Goal: Task Accomplishment & Management: Use online tool/utility

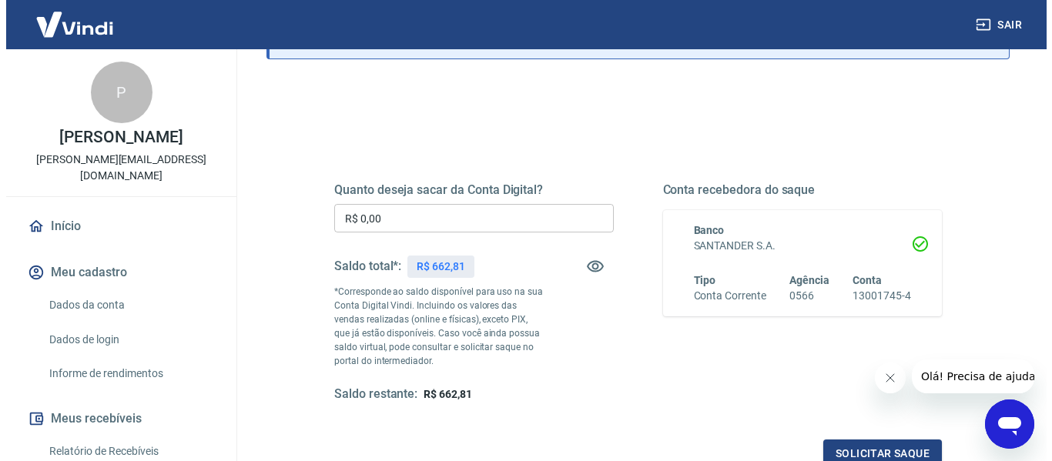
scroll to position [154, 0]
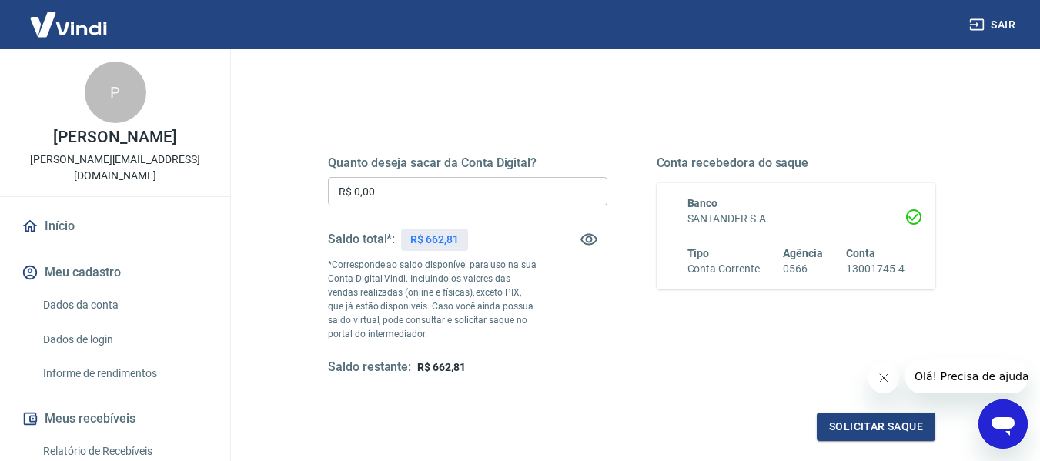
click at [407, 195] on input "R$ 0,00" at bounding box center [467, 191] width 279 height 28
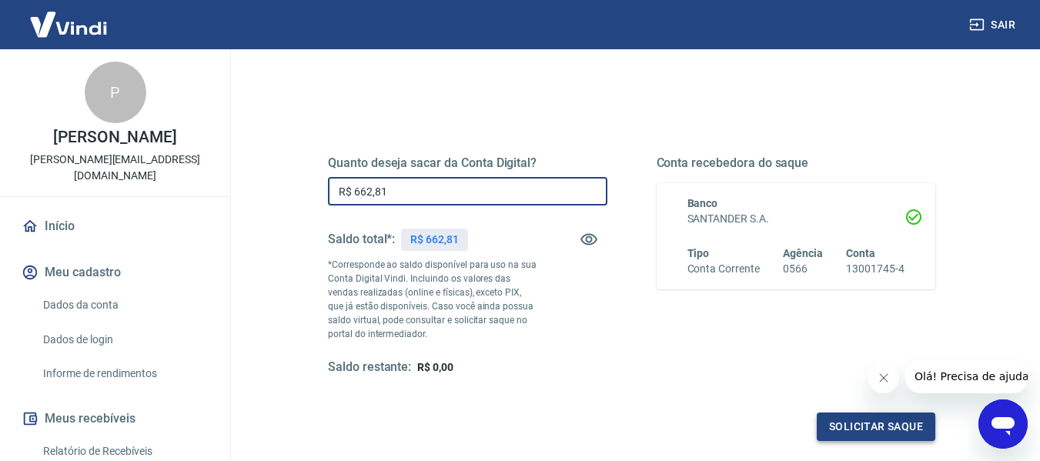
type input "R$ 662,81"
click at [884, 422] on button "Solicitar saque" at bounding box center [876, 427] width 119 height 28
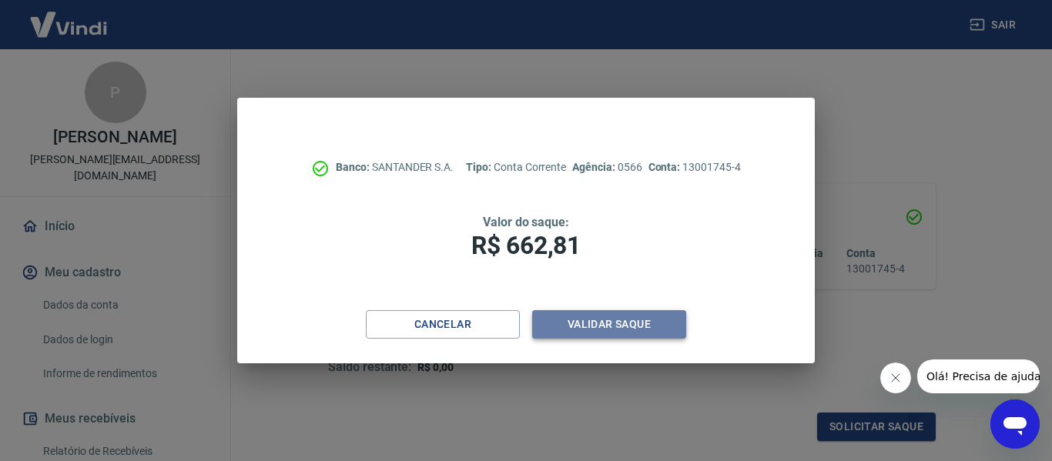
click at [637, 318] on button "Validar saque" at bounding box center [609, 324] width 154 height 28
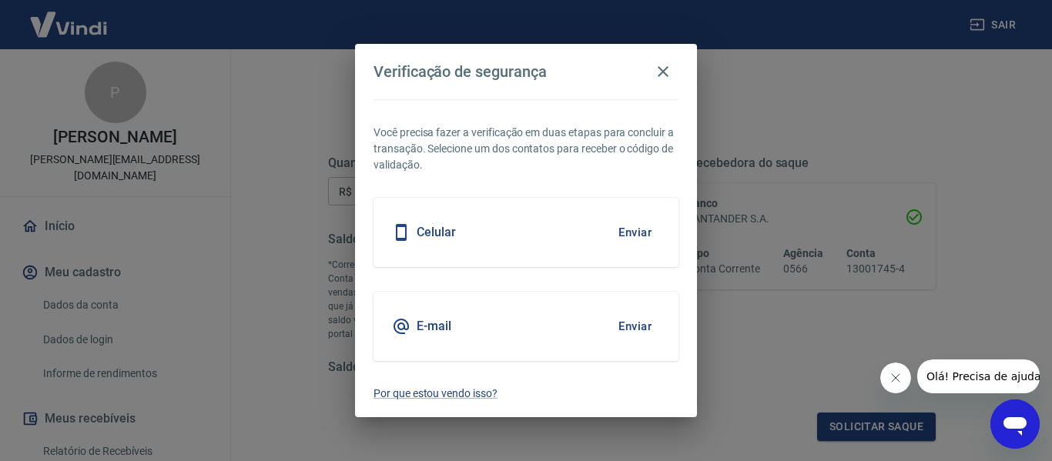
click at [626, 222] on button "Enviar" at bounding box center [635, 232] width 50 height 32
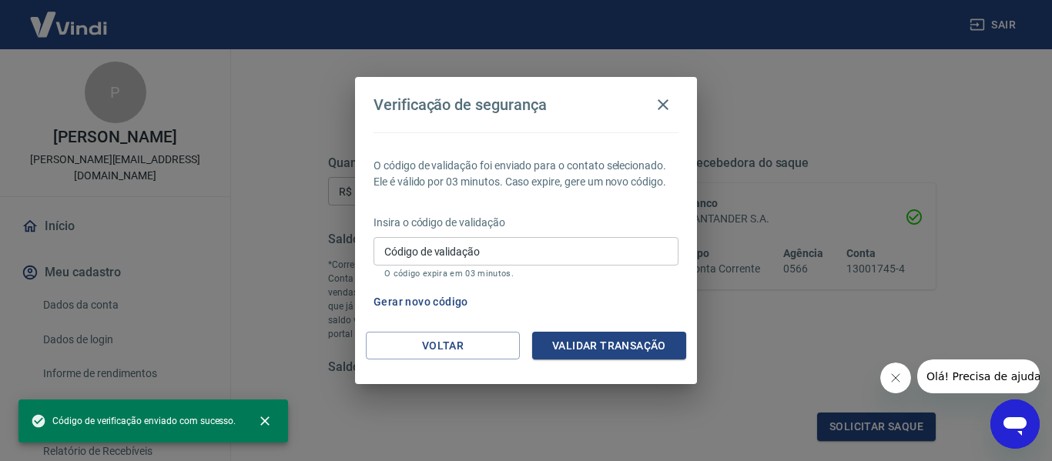
click at [636, 229] on p "Insira o código de validação" at bounding box center [525, 223] width 305 height 16
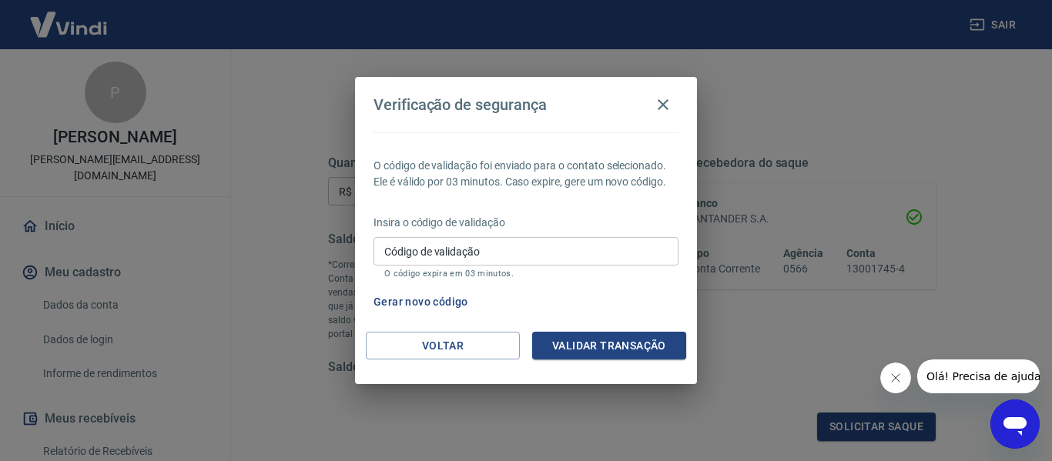
click at [636, 229] on p "Insira o código de validação" at bounding box center [525, 223] width 305 height 16
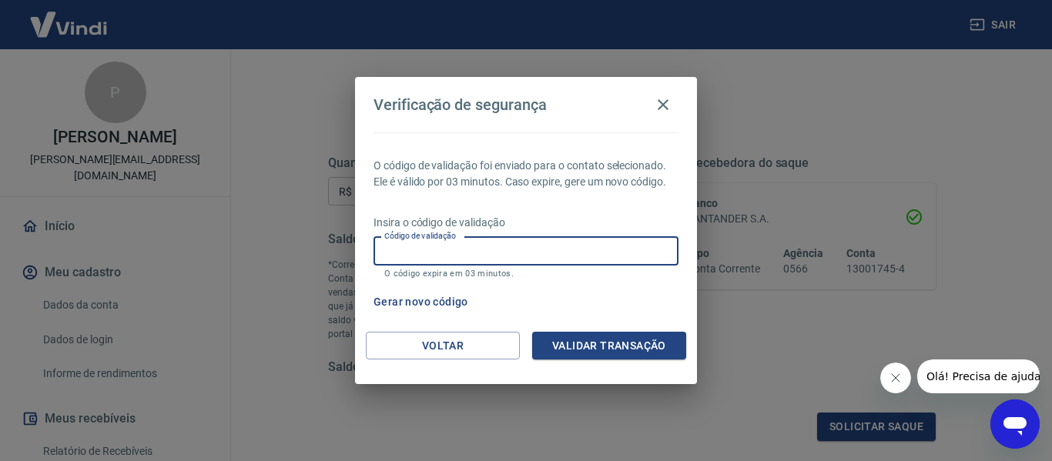
click at [601, 247] on input "Código de validação" at bounding box center [525, 251] width 305 height 28
click at [601, 246] on input "Código de validação" at bounding box center [525, 251] width 305 height 28
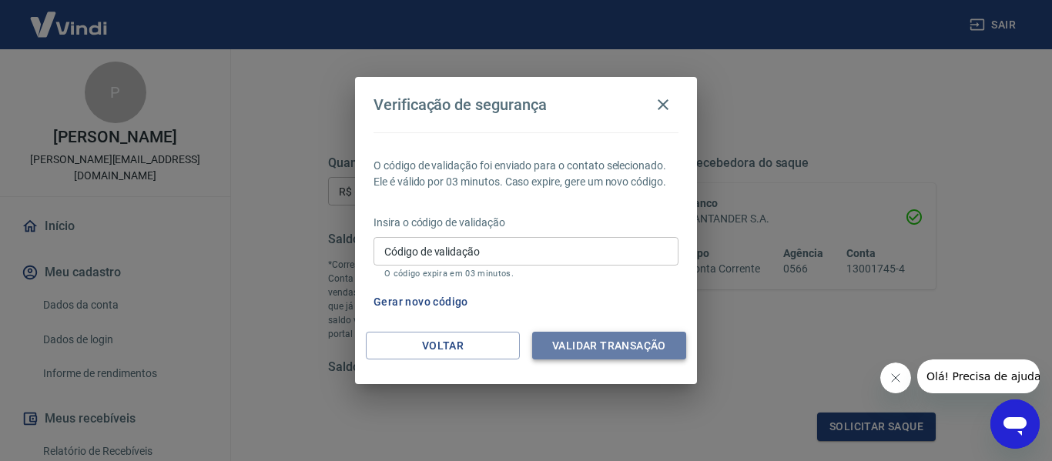
click at [649, 340] on button "Validar transação" at bounding box center [609, 346] width 154 height 28
click at [649, 340] on div "Validar transação" at bounding box center [609, 346] width 154 height 28
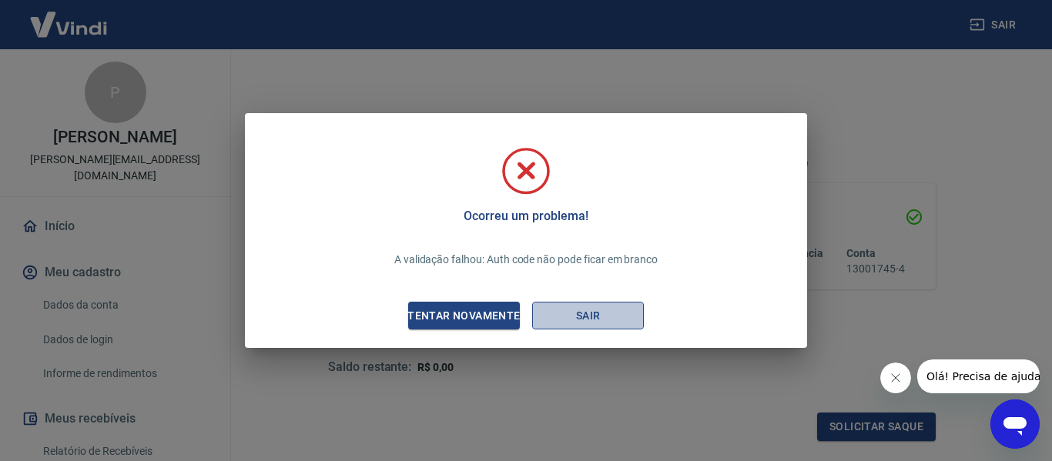
click at [591, 313] on button "Sair" at bounding box center [588, 316] width 112 height 28
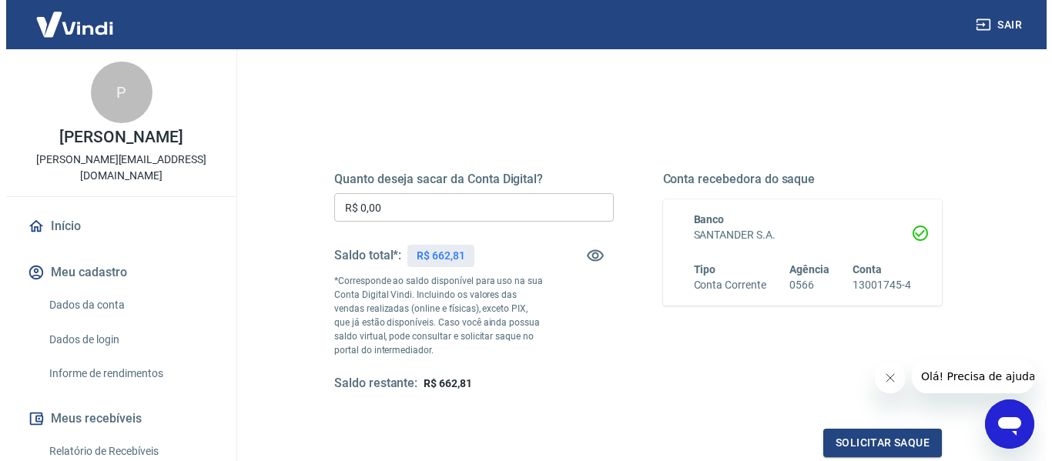
scroll to position [154, 0]
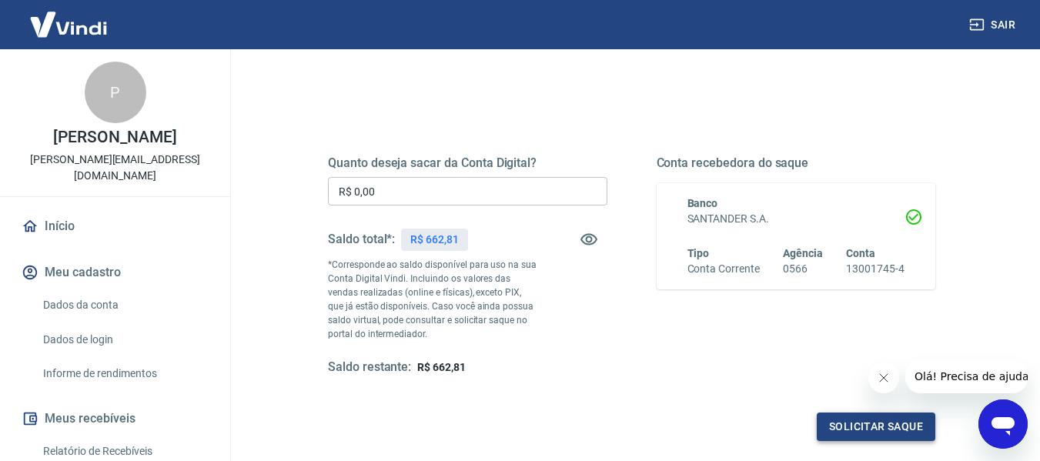
click at [845, 423] on button "Solicitar saque" at bounding box center [876, 427] width 119 height 28
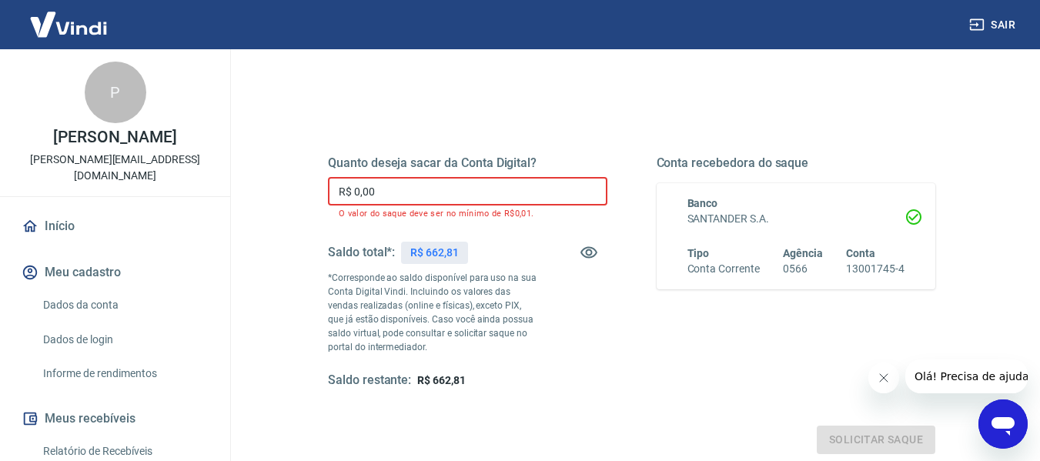
click at [403, 191] on input "R$ 0,00" at bounding box center [467, 191] width 279 height 28
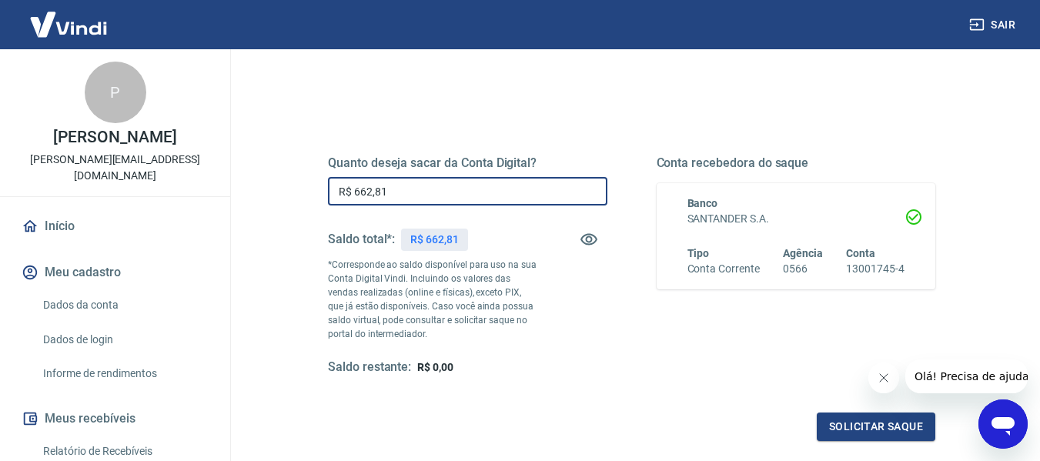
type input "R$ 662,81"
click at [886, 421] on button "Solicitar saque" at bounding box center [876, 427] width 119 height 28
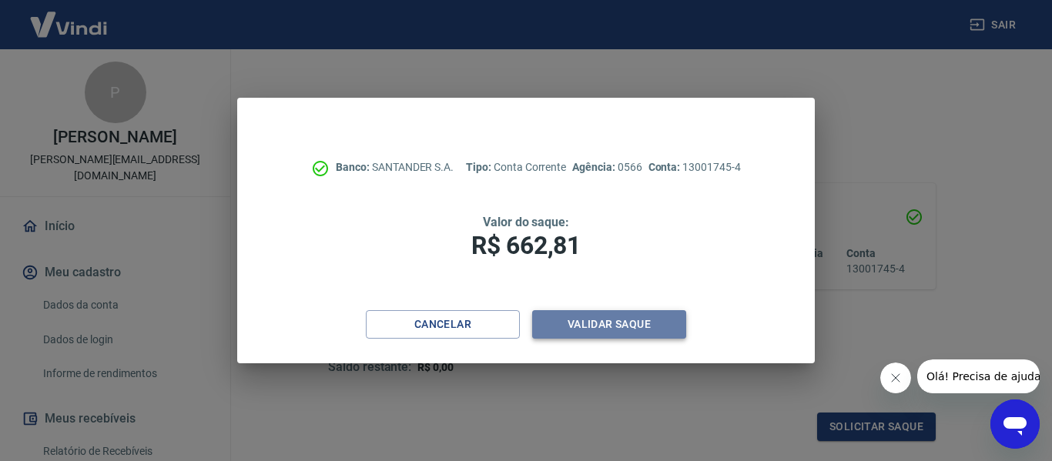
click at [623, 321] on button "Validar saque" at bounding box center [609, 324] width 154 height 28
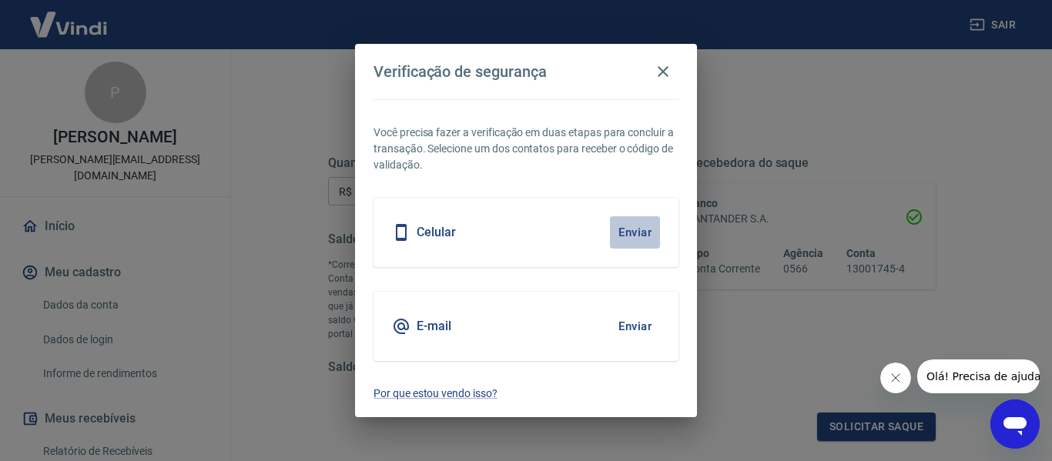
click at [632, 222] on button "Enviar" at bounding box center [635, 232] width 50 height 32
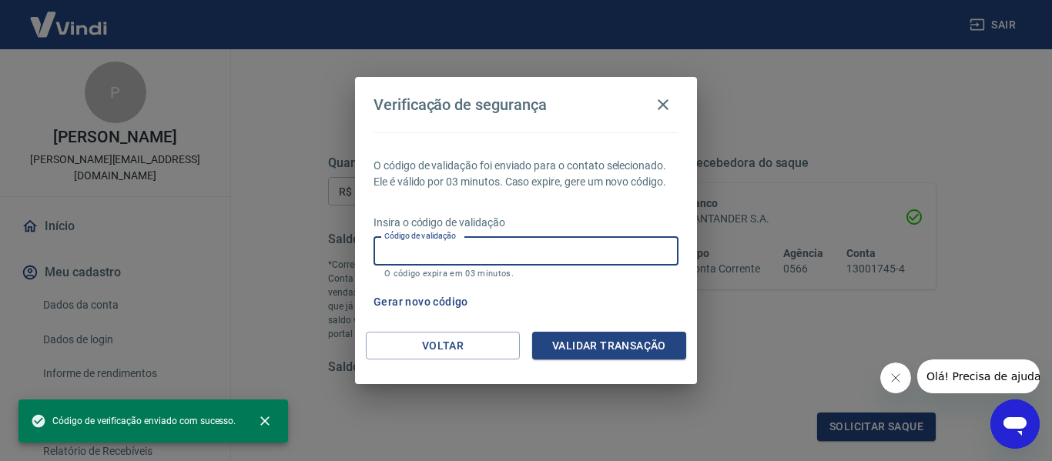
click at [470, 251] on input "Código de validação" at bounding box center [525, 251] width 305 height 28
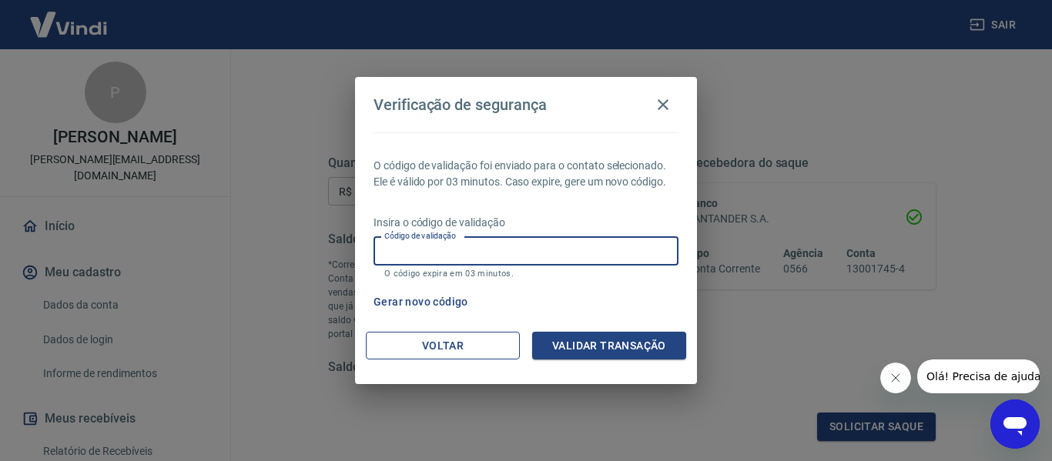
click at [459, 338] on button "Voltar" at bounding box center [443, 346] width 154 height 28
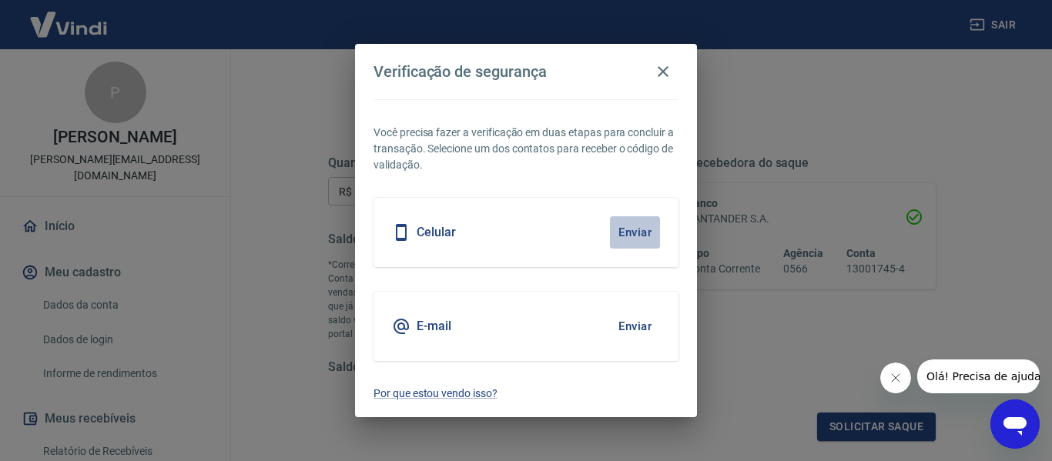
click at [636, 233] on button "Enviar" at bounding box center [635, 232] width 50 height 32
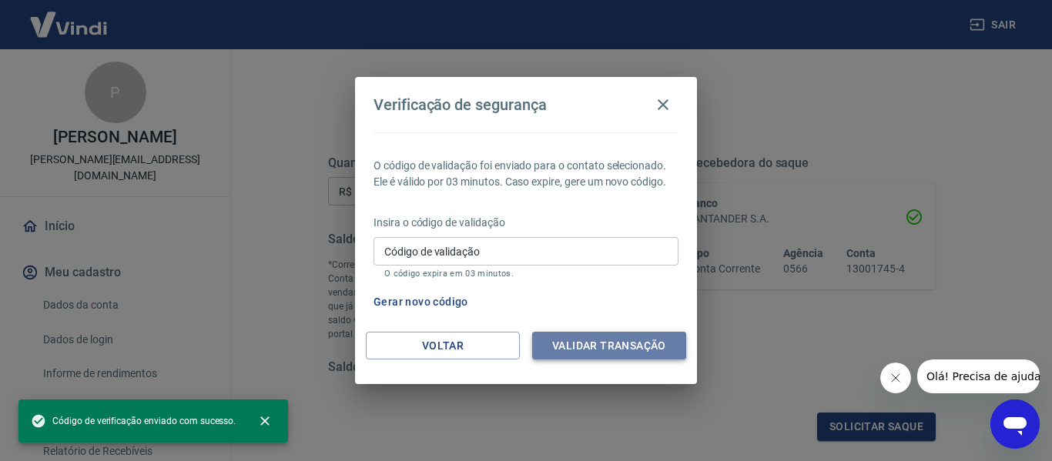
click at [633, 340] on button "Validar transação" at bounding box center [609, 346] width 154 height 28
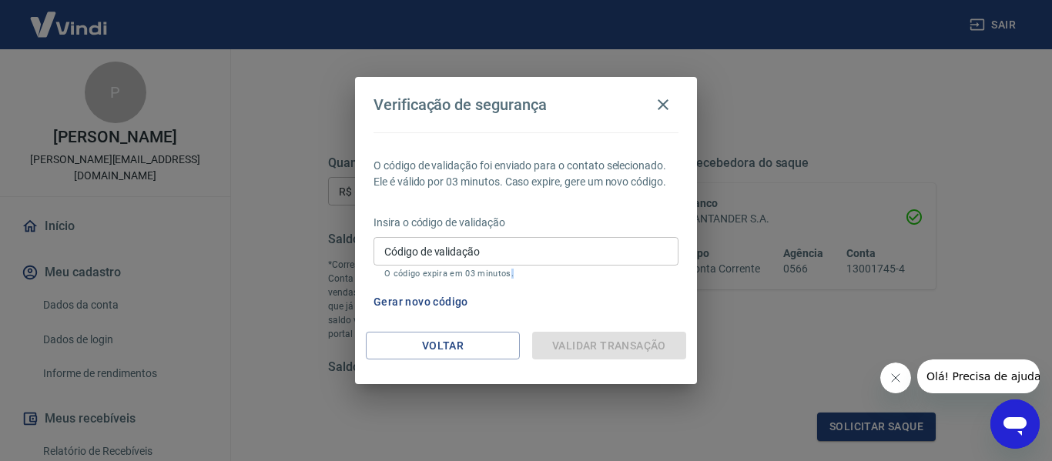
click at [633, 340] on div "Validar transação" at bounding box center [609, 346] width 154 height 28
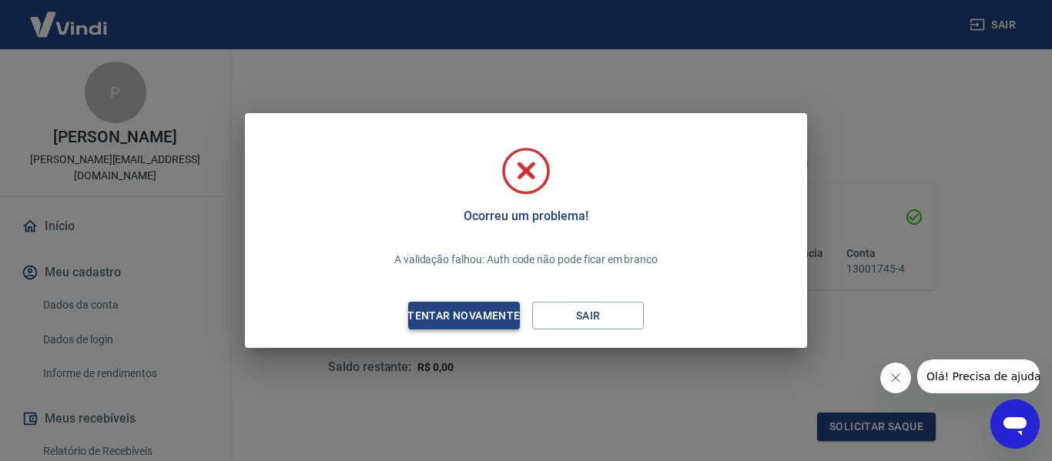
click at [450, 309] on div "Tentar novamente" at bounding box center [463, 315] width 149 height 19
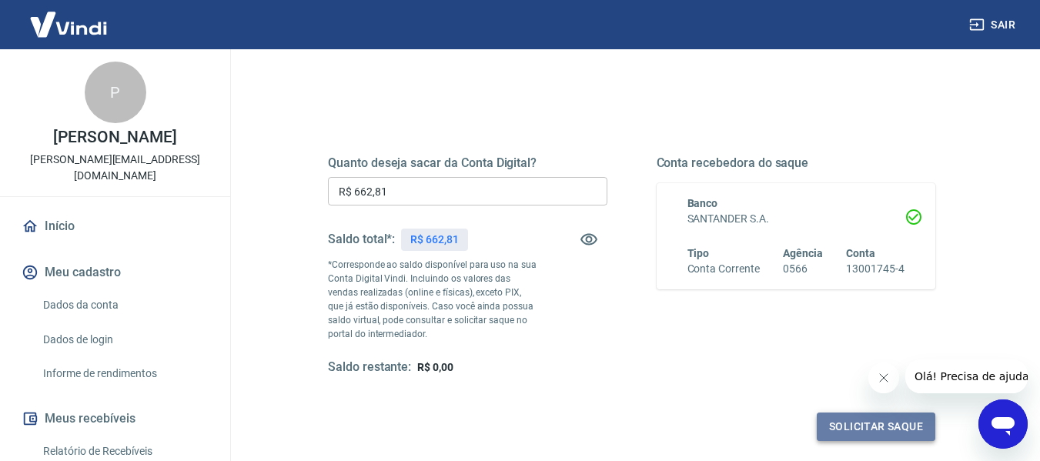
click at [887, 424] on button "Solicitar saque" at bounding box center [876, 427] width 119 height 28
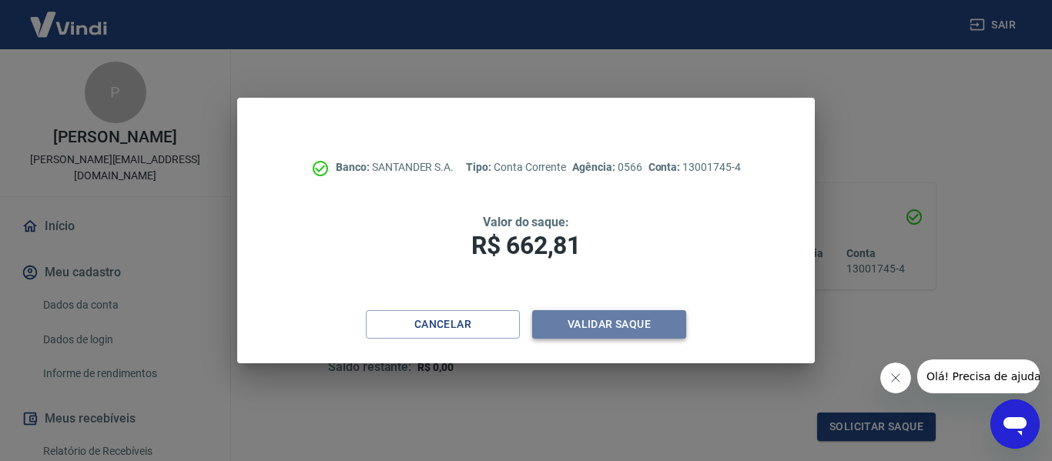
click at [616, 317] on button "Validar saque" at bounding box center [609, 324] width 154 height 28
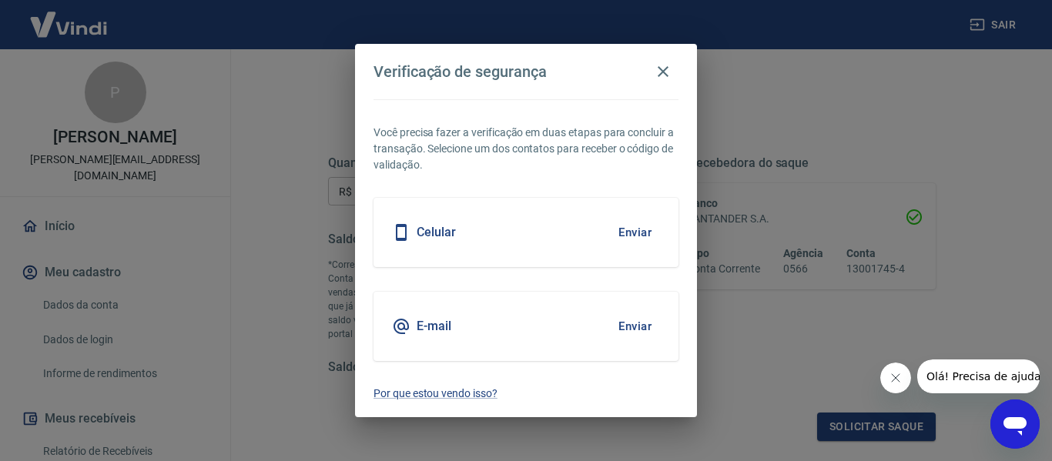
click at [644, 233] on button "Enviar" at bounding box center [635, 232] width 50 height 32
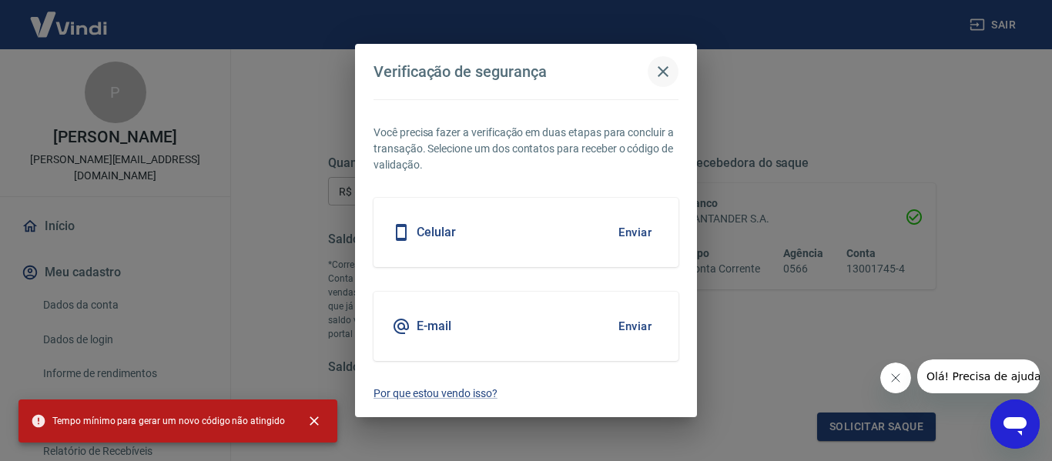
click at [662, 77] on icon "button" at bounding box center [663, 71] width 18 height 18
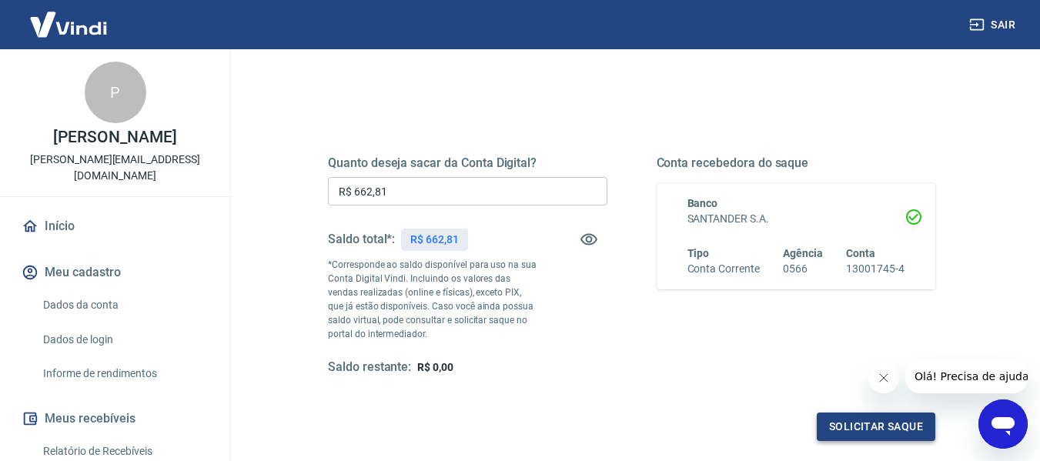
click at [872, 423] on button "Solicitar saque" at bounding box center [876, 427] width 119 height 28
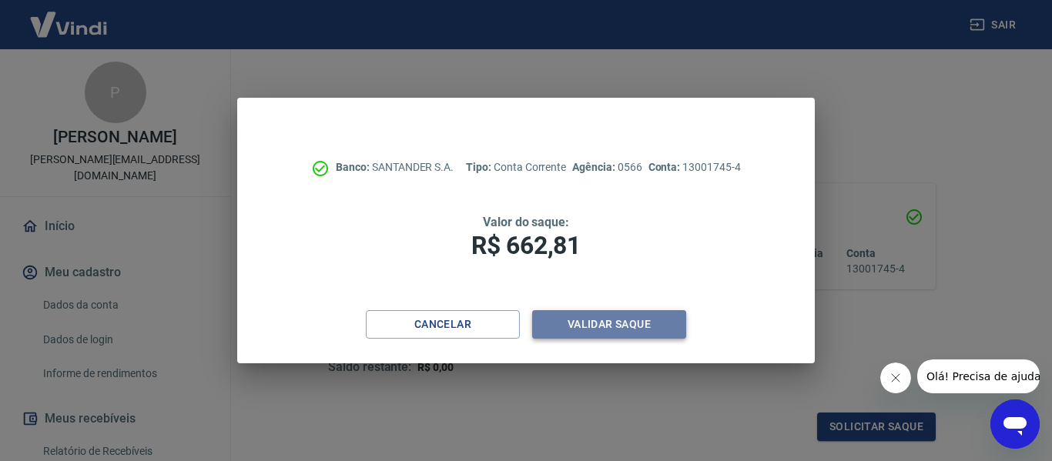
click at [636, 321] on button "Validar saque" at bounding box center [609, 324] width 154 height 28
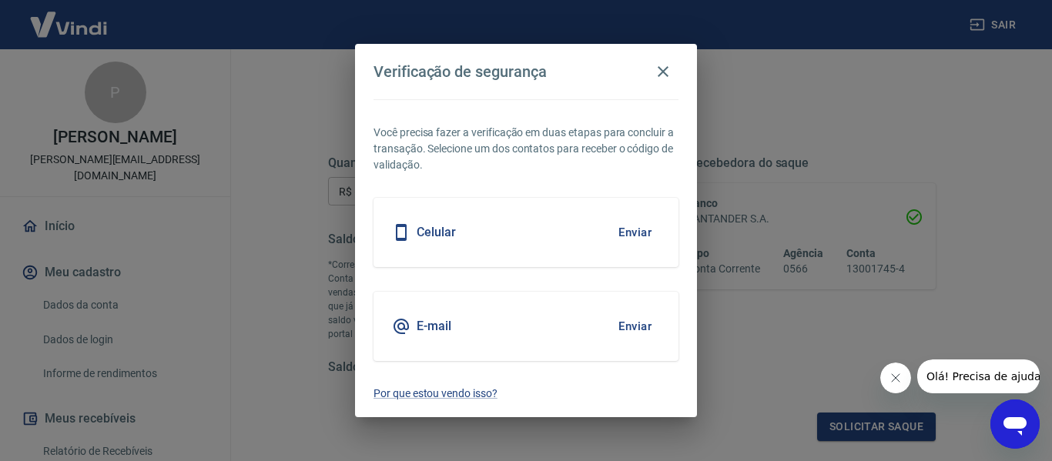
click at [641, 229] on button "Enviar" at bounding box center [635, 232] width 50 height 32
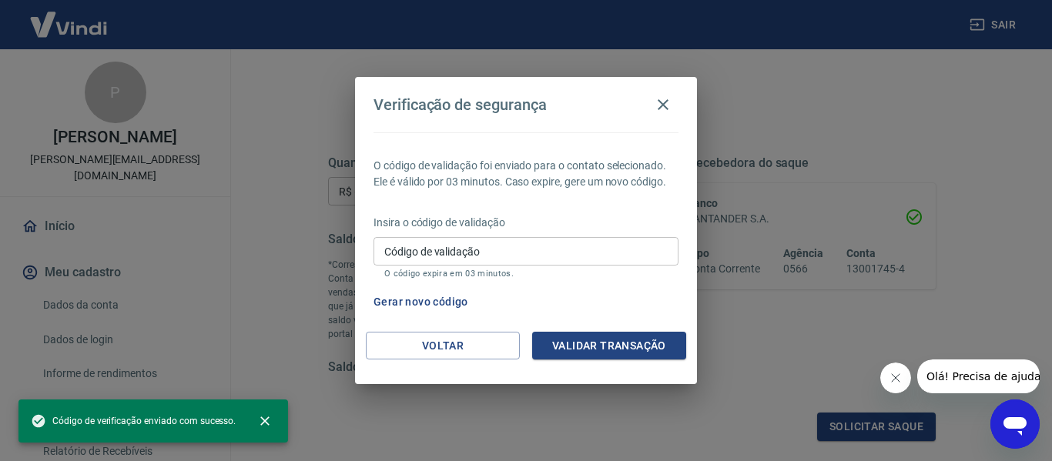
click at [570, 256] on input "Código de validação" at bounding box center [525, 251] width 305 height 28
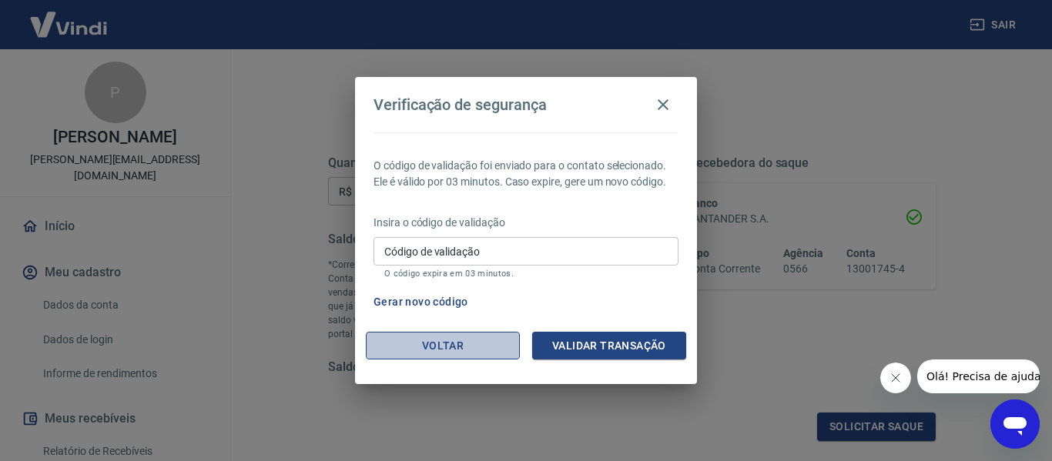
click at [449, 341] on button "Voltar" at bounding box center [443, 346] width 154 height 28
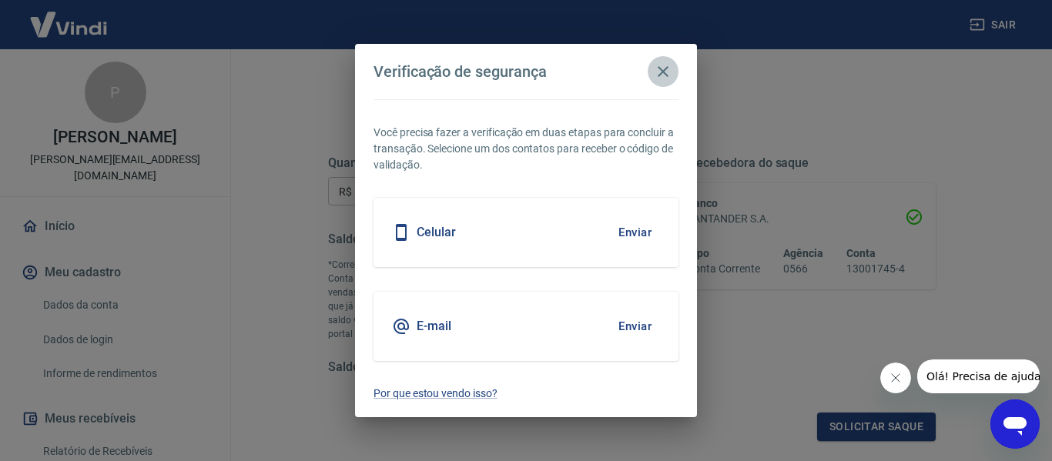
click at [657, 68] on icon "button" at bounding box center [663, 71] width 18 height 18
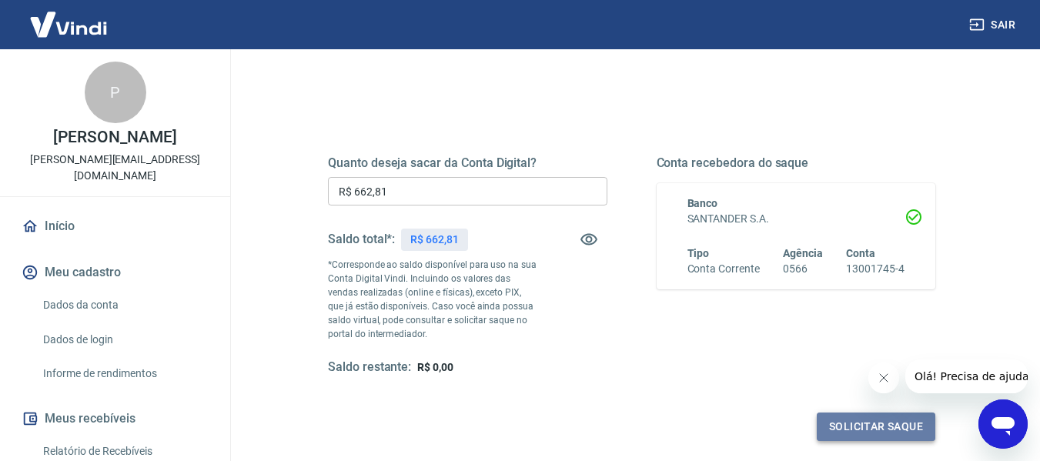
click at [887, 427] on button "Solicitar saque" at bounding box center [876, 427] width 119 height 28
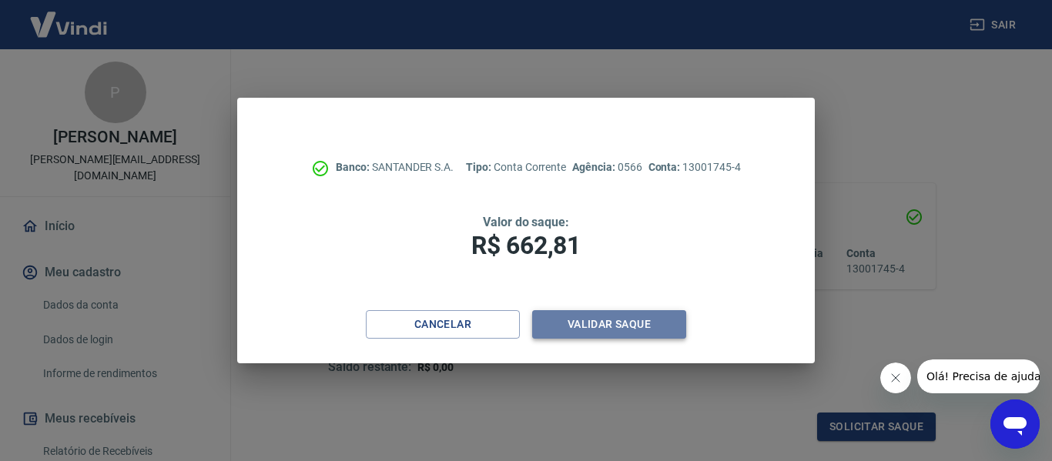
click at [610, 318] on button "Validar saque" at bounding box center [609, 324] width 154 height 28
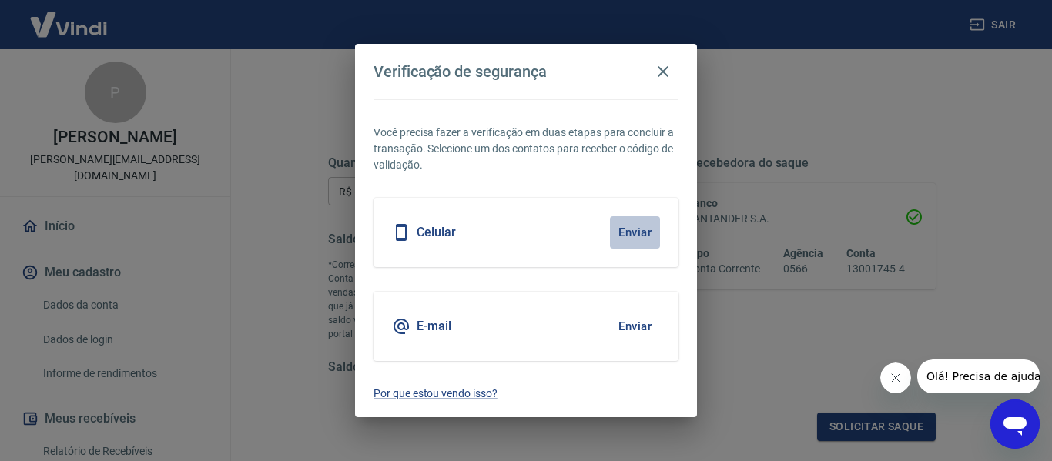
click at [640, 232] on button "Enviar" at bounding box center [635, 232] width 50 height 32
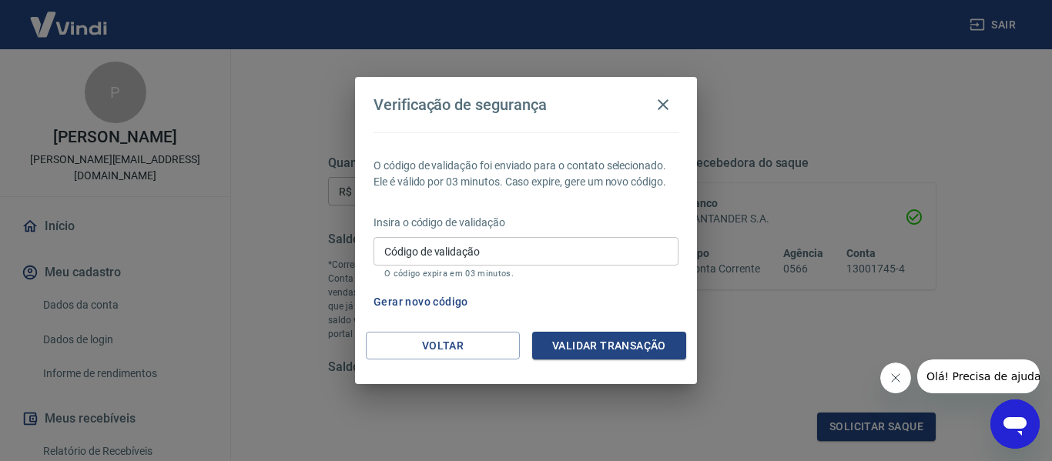
click at [494, 249] on input "Código de validação" at bounding box center [525, 251] width 305 height 28
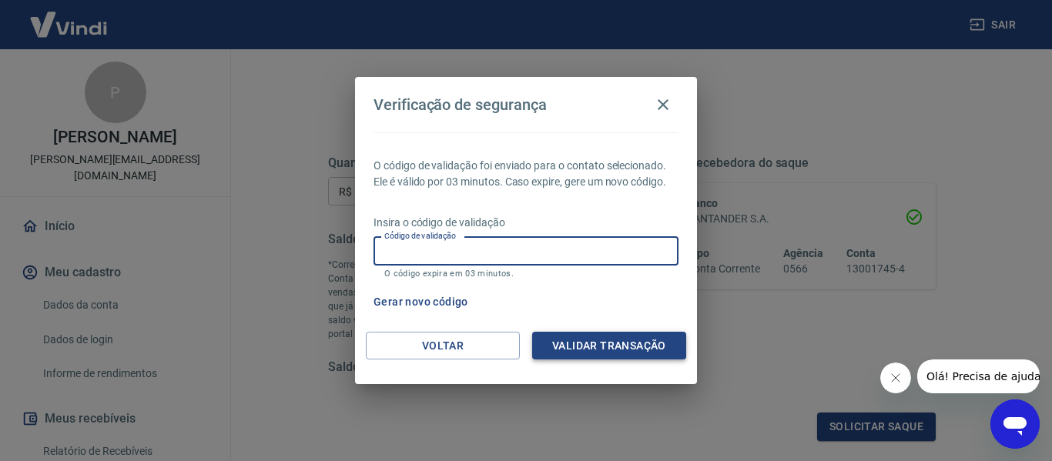
click at [634, 340] on button "Validar transação" at bounding box center [609, 346] width 154 height 28
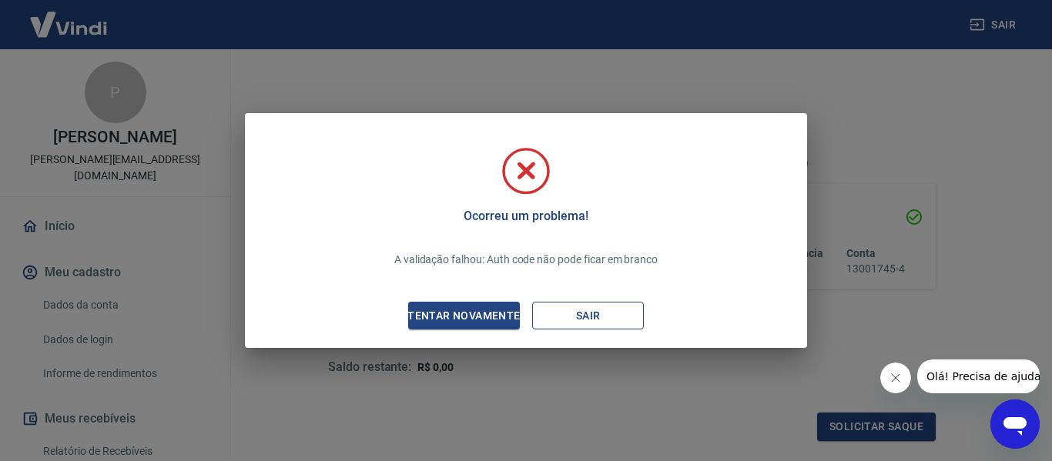
click at [579, 308] on button "Sair" at bounding box center [588, 316] width 112 height 28
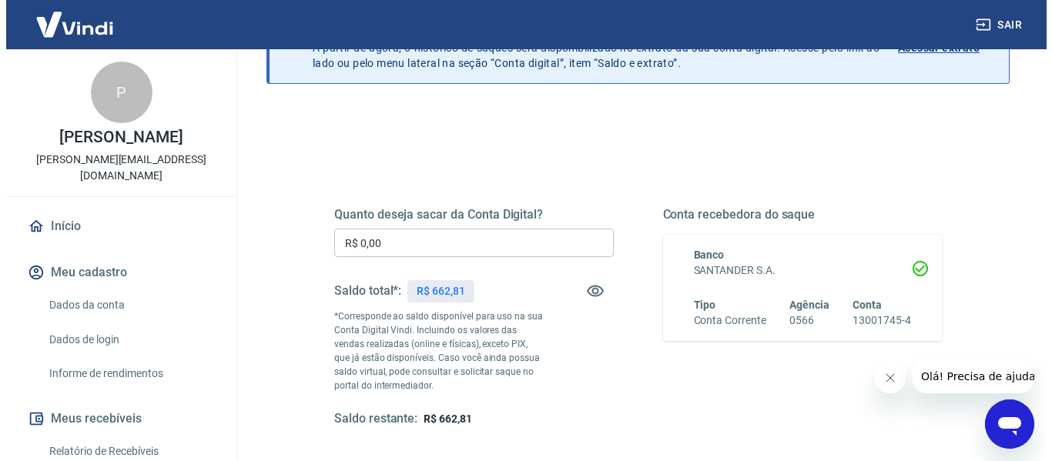
scroll to position [154, 0]
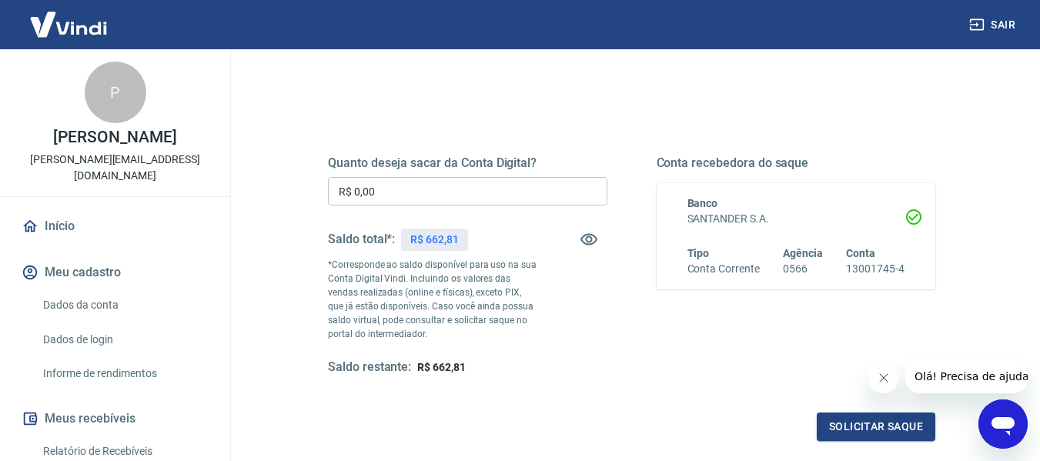
click at [380, 187] on input "R$ 0,00" at bounding box center [467, 191] width 279 height 28
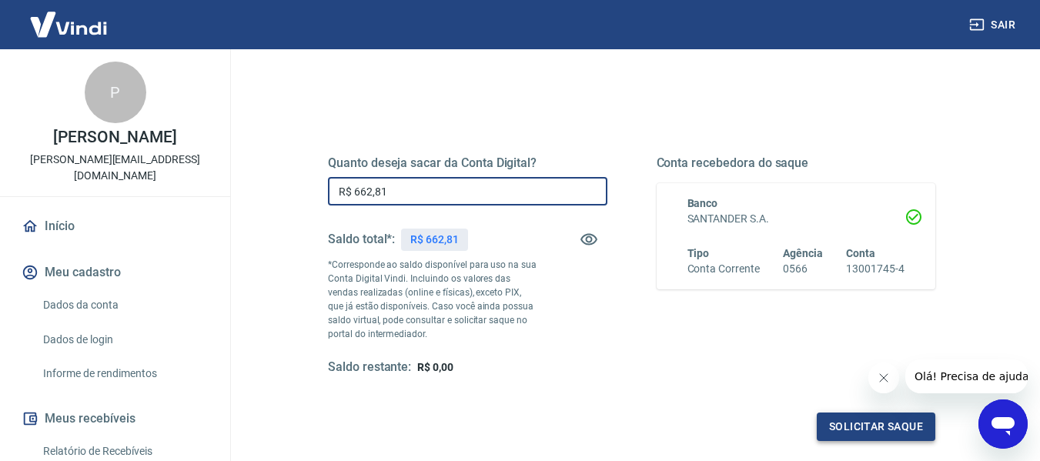
type input "R$ 662,81"
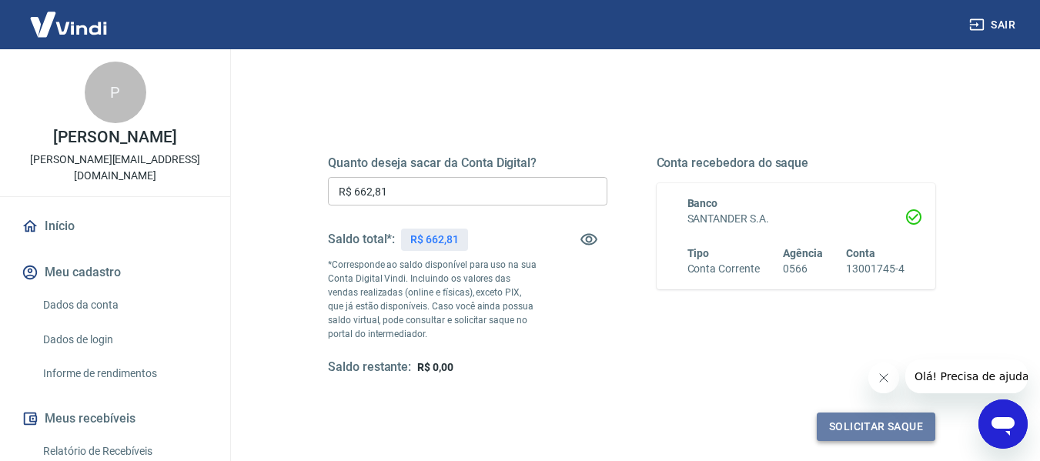
click at [880, 422] on button "Solicitar saque" at bounding box center [876, 427] width 119 height 28
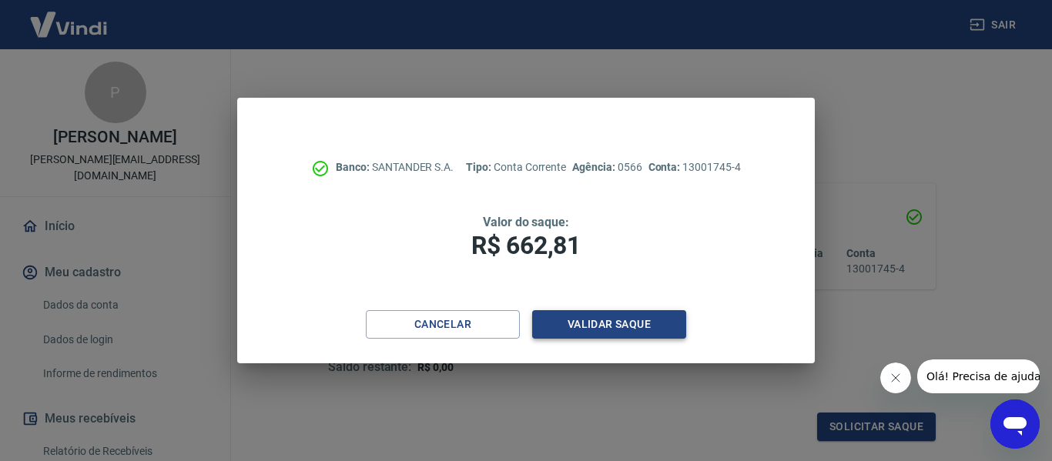
click at [592, 320] on button "Validar saque" at bounding box center [609, 324] width 154 height 28
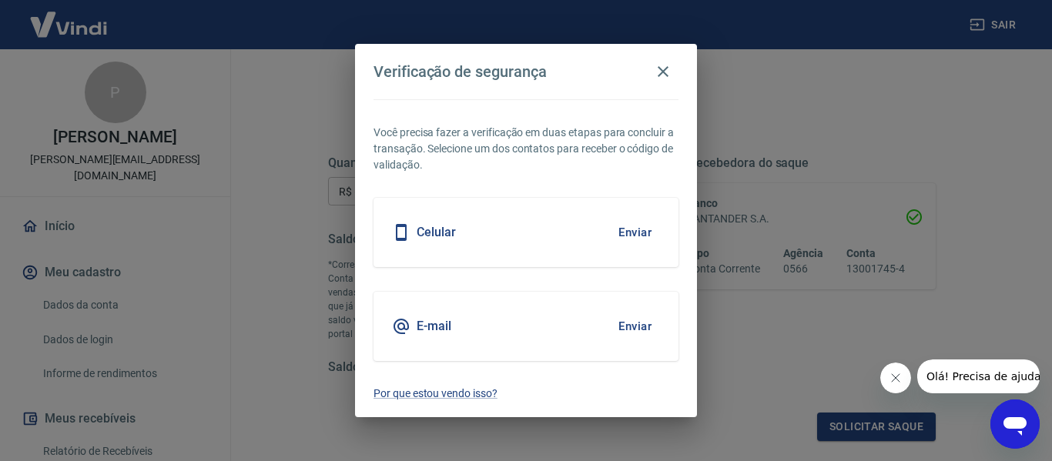
click at [628, 227] on button "Enviar" at bounding box center [635, 232] width 50 height 32
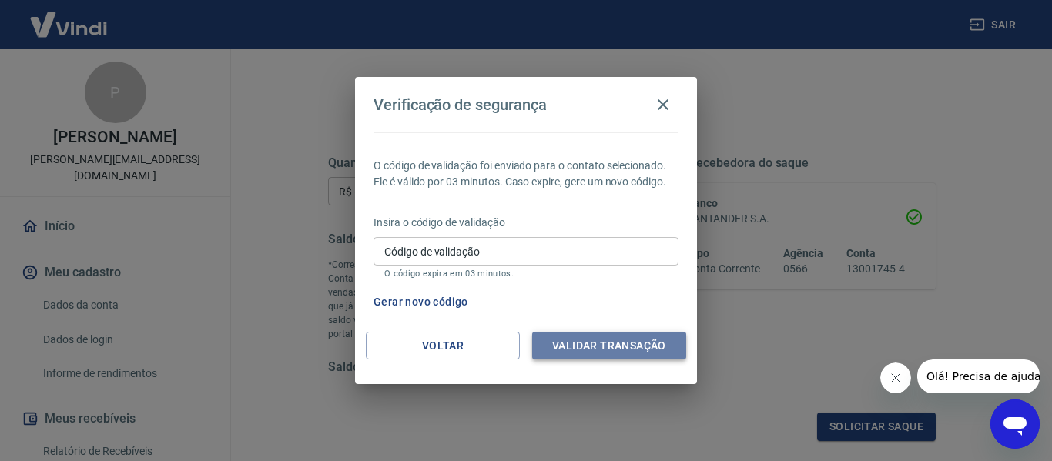
click at [617, 345] on button "Validar transação" at bounding box center [609, 346] width 154 height 28
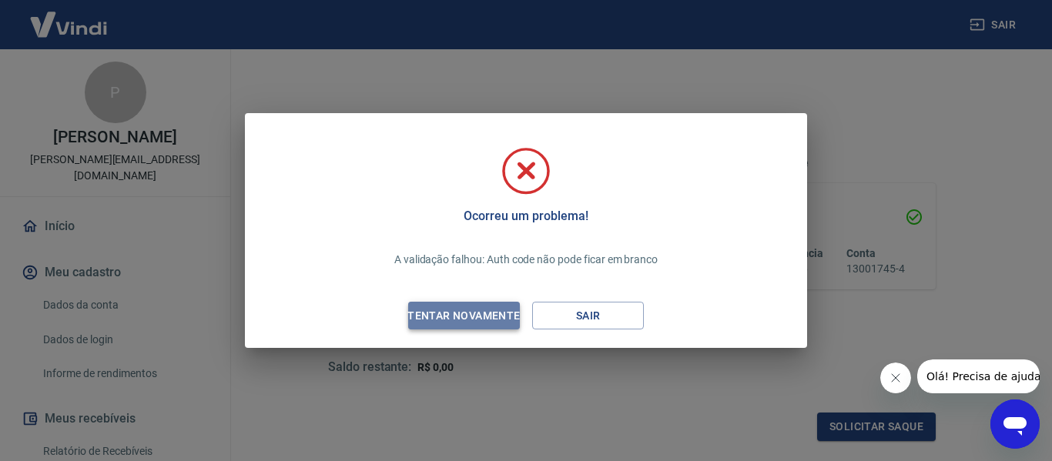
click at [480, 313] on div "Tentar novamente" at bounding box center [463, 315] width 149 height 19
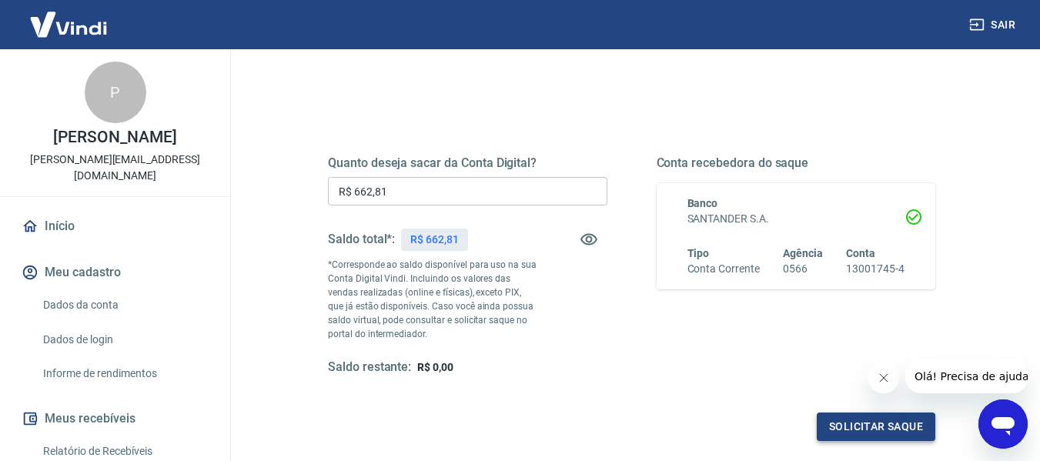
click at [858, 417] on button "Solicitar saque" at bounding box center [876, 427] width 119 height 28
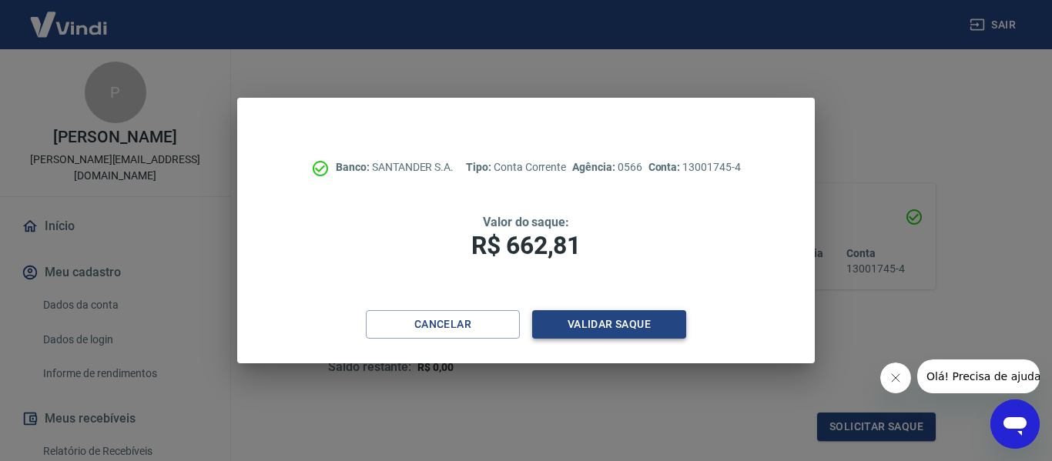
click at [594, 321] on button "Validar saque" at bounding box center [609, 324] width 154 height 28
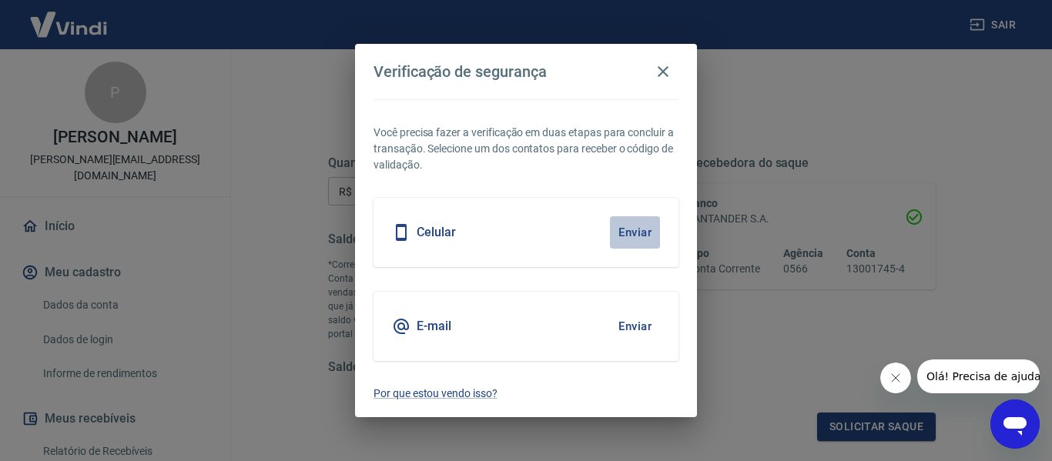
click at [640, 226] on button "Enviar" at bounding box center [635, 232] width 50 height 32
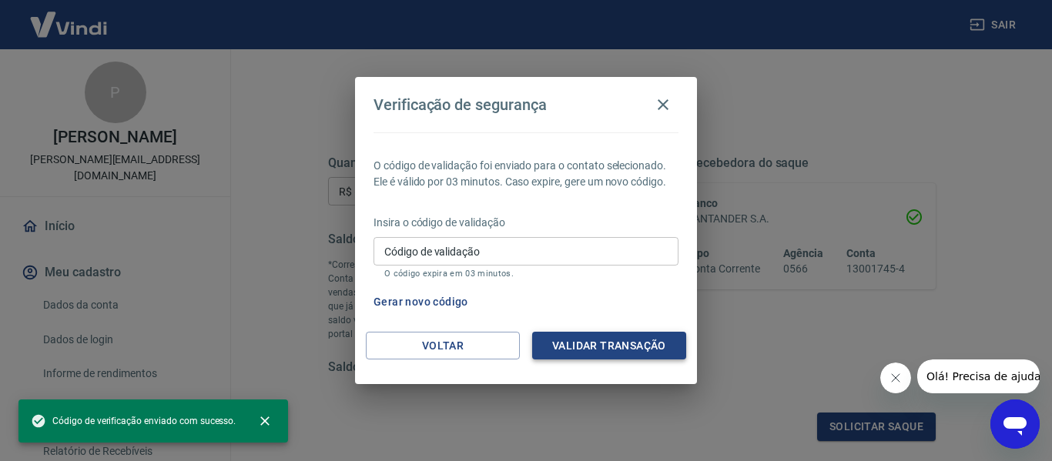
click at [654, 343] on button "Validar transação" at bounding box center [609, 346] width 154 height 28
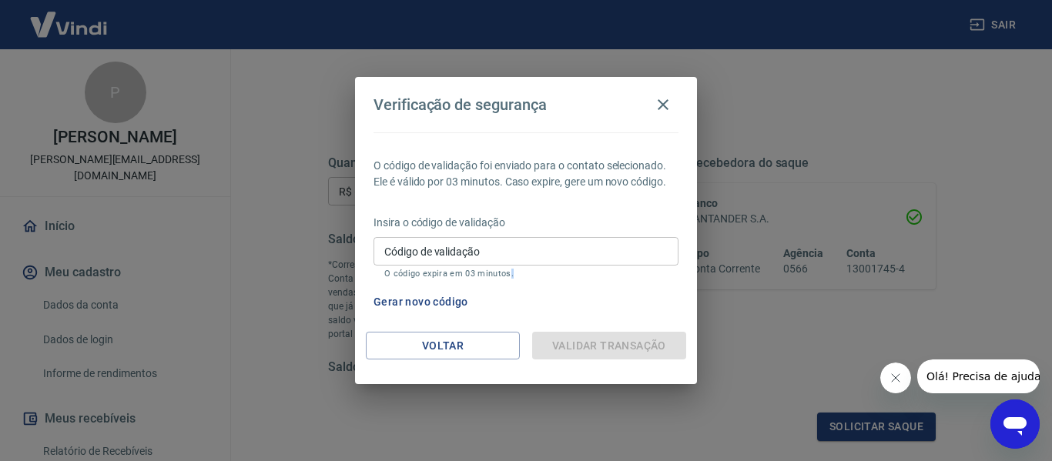
click at [654, 343] on div "Validar transação" at bounding box center [609, 346] width 154 height 28
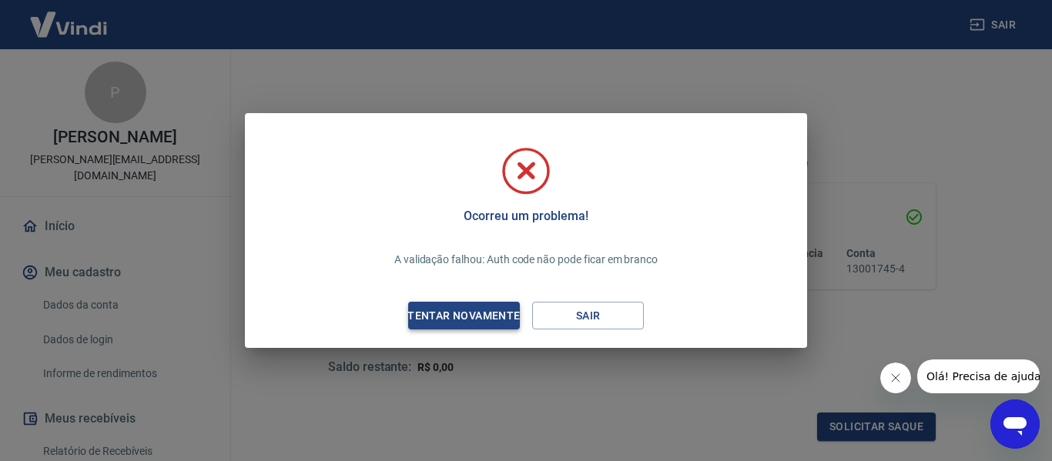
click at [477, 312] on div "Tentar novamente" at bounding box center [463, 315] width 149 height 19
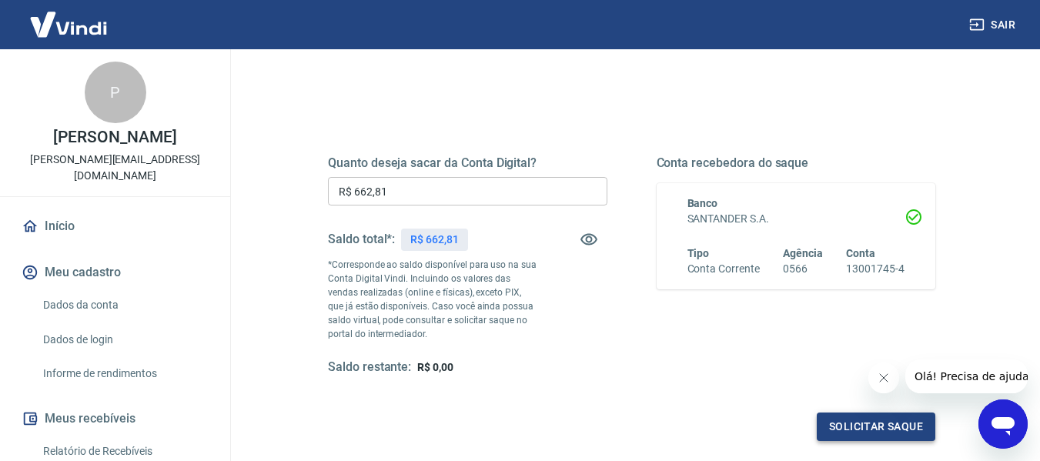
click at [880, 420] on button "Solicitar saque" at bounding box center [876, 427] width 119 height 28
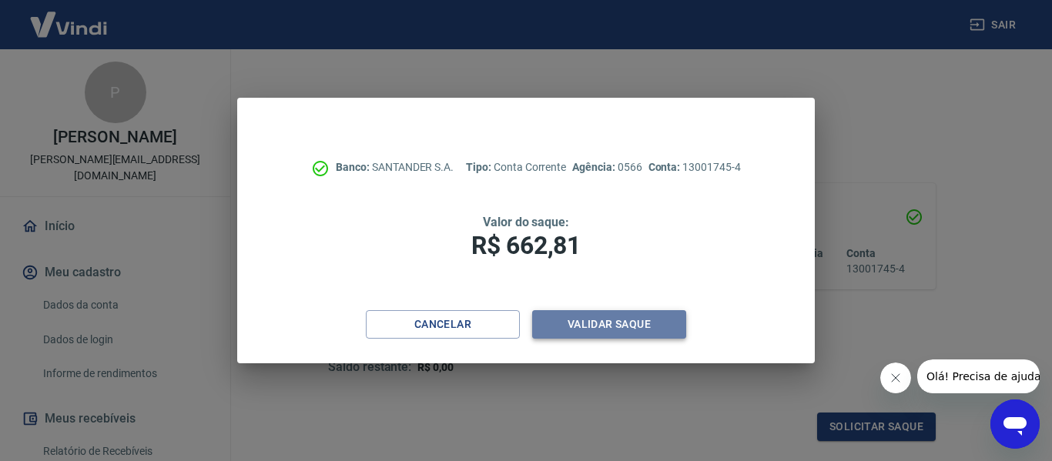
click at [646, 324] on button "Validar saque" at bounding box center [609, 324] width 154 height 28
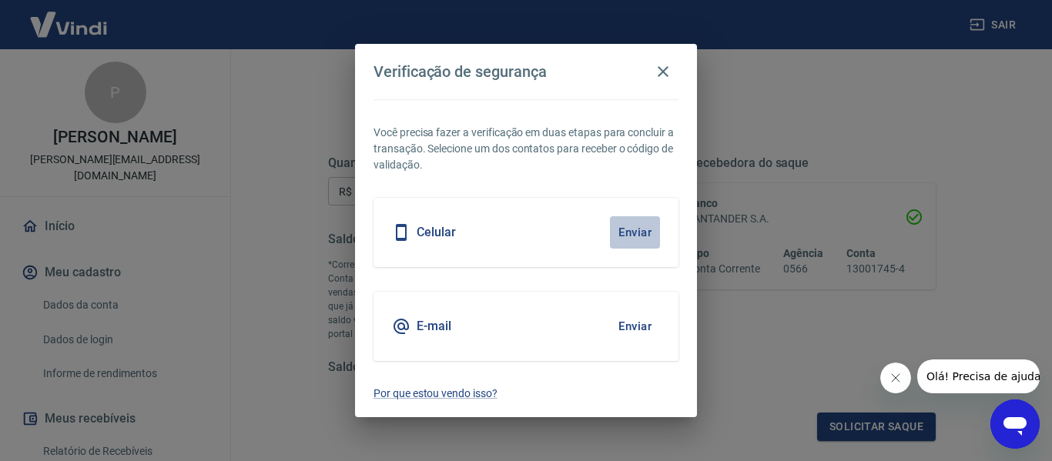
click at [631, 235] on button "Enviar" at bounding box center [635, 232] width 50 height 32
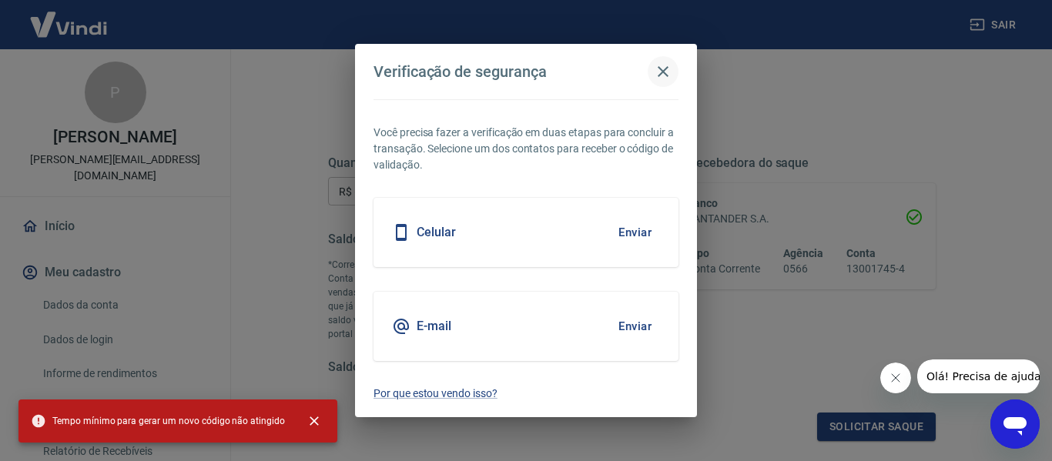
click at [664, 69] on icon "button" at bounding box center [663, 71] width 18 height 18
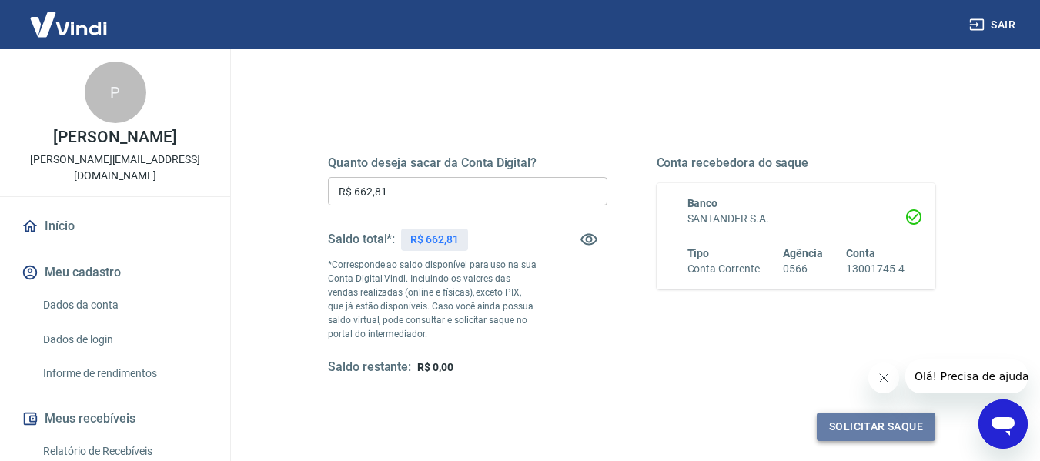
click at [868, 423] on button "Solicitar saque" at bounding box center [876, 427] width 119 height 28
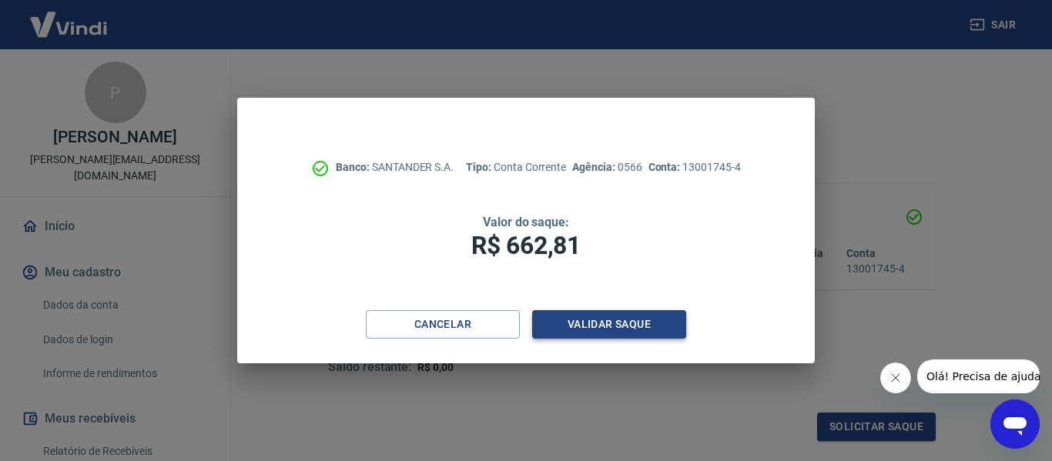
click at [614, 322] on button "Validar saque" at bounding box center [609, 324] width 154 height 28
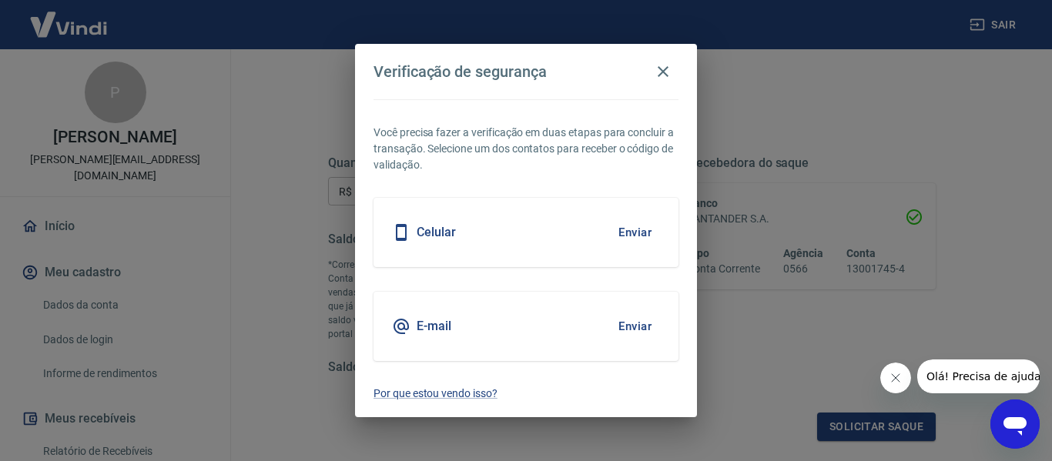
click at [402, 231] on icon at bounding box center [401, 232] width 18 height 18
click at [646, 233] on button "Enviar" at bounding box center [635, 232] width 50 height 32
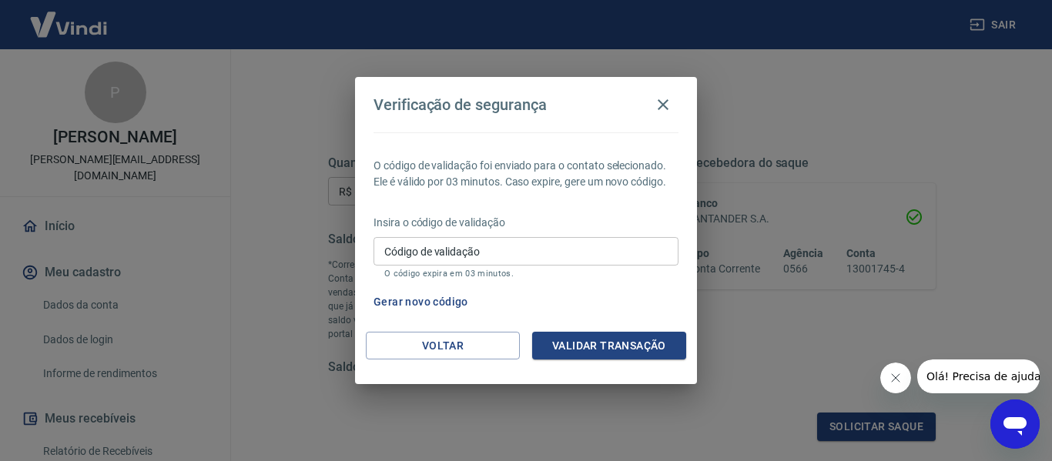
click at [534, 251] on input "Código de validação" at bounding box center [525, 251] width 305 height 28
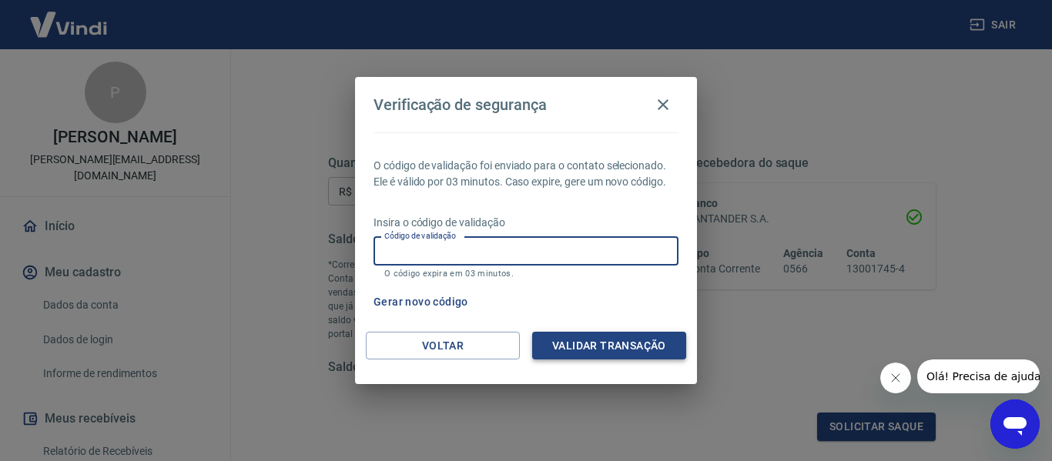
click at [601, 343] on button "Validar transação" at bounding box center [609, 346] width 154 height 28
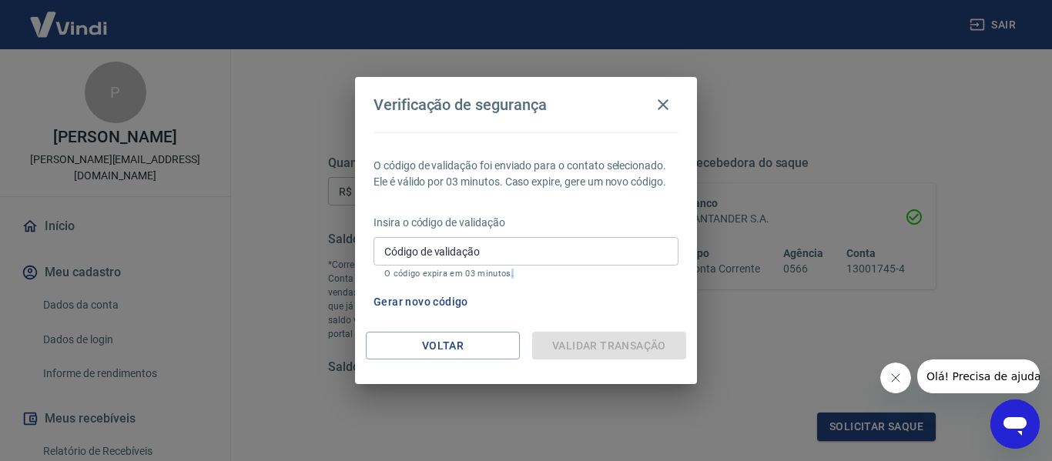
click at [601, 343] on div "Validar transação" at bounding box center [609, 346] width 154 height 28
